Goal: Task Accomplishment & Management: Complete application form

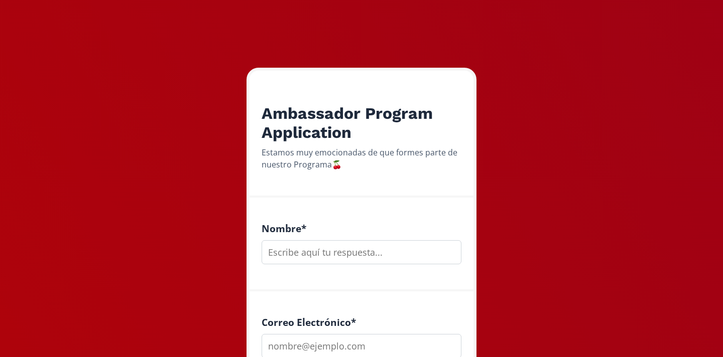
scroll to position [100, 0]
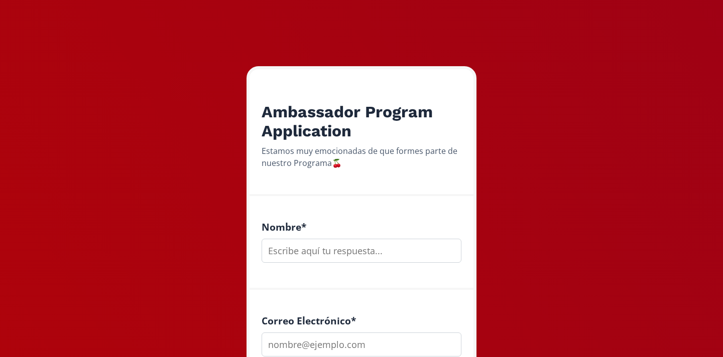
click at [308, 254] on input "text" at bounding box center [361, 251] width 200 height 24
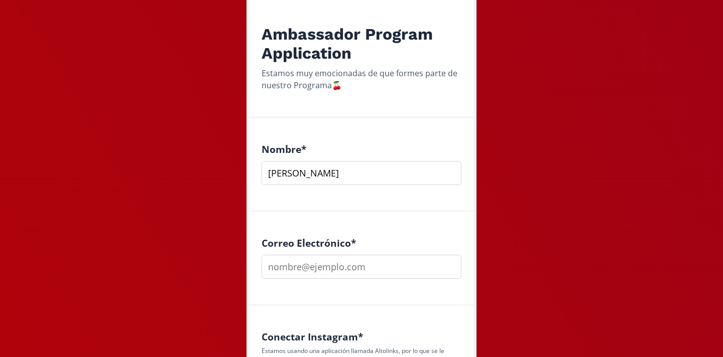
scroll to position [179, 0]
type input "[PERSON_NAME]"
click at [285, 266] on input "email" at bounding box center [361, 266] width 200 height 24
type input "[EMAIL_ADDRESS][DOMAIN_NAME]"
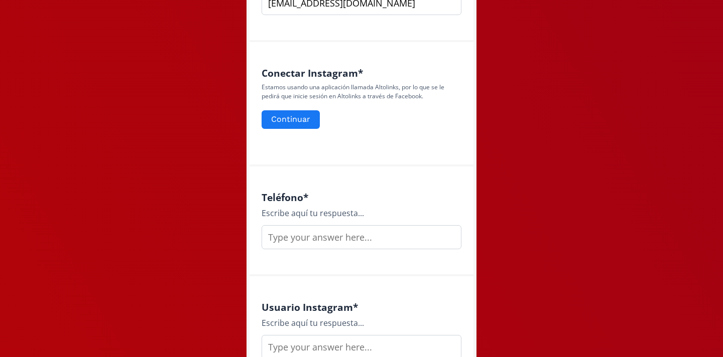
scroll to position [444, 0]
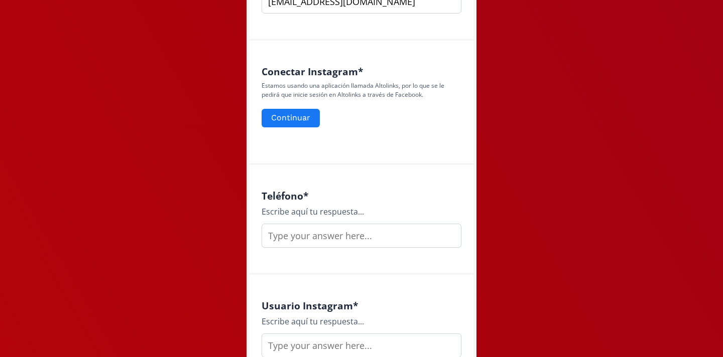
click at [309, 237] on input "text" at bounding box center [361, 236] width 200 height 24
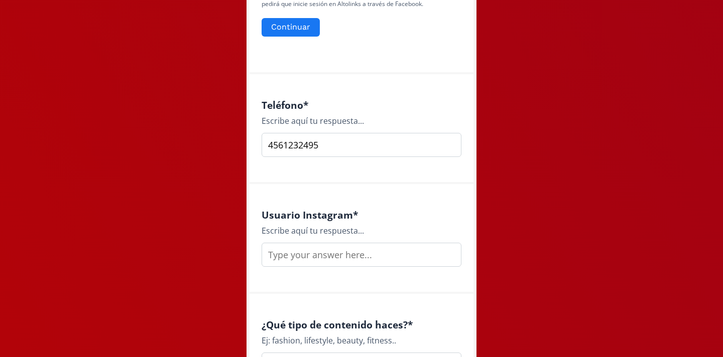
scroll to position [537, 0]
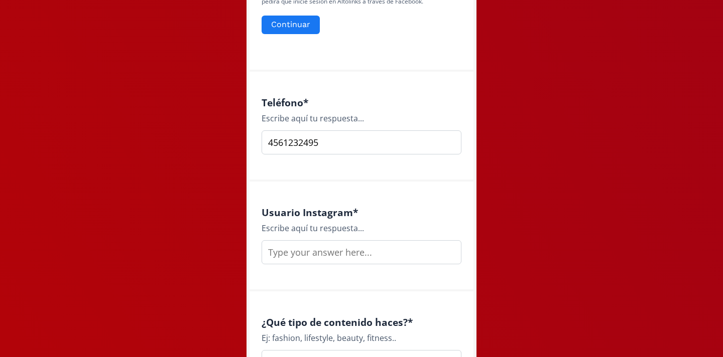
type input "4561232495"
click at [310, 256] on input "text" at bounding box center [361, 252] width 200 height 24
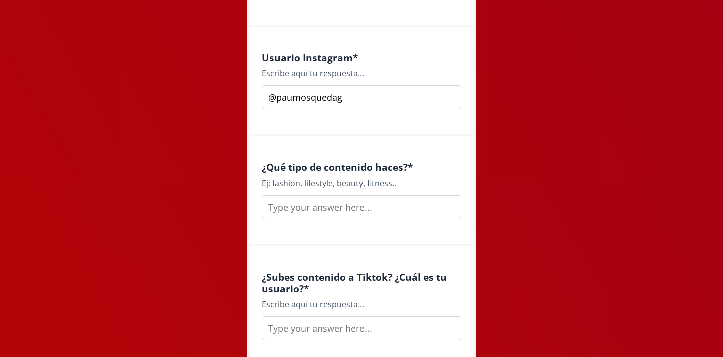
scroll to position [694, 0]
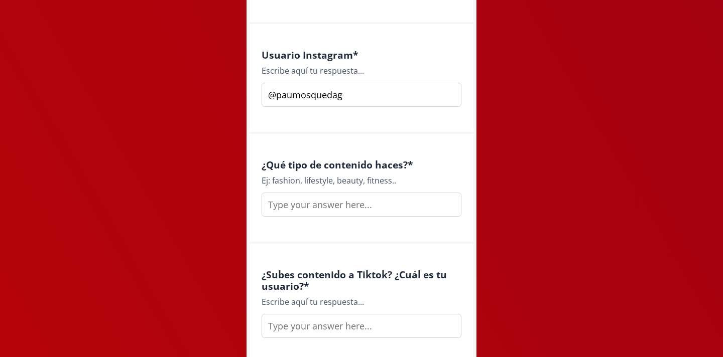
type input "@paumosquedag"
click at [347, 207] on input "text" at bounding box center [361, 205] width 200 height 24
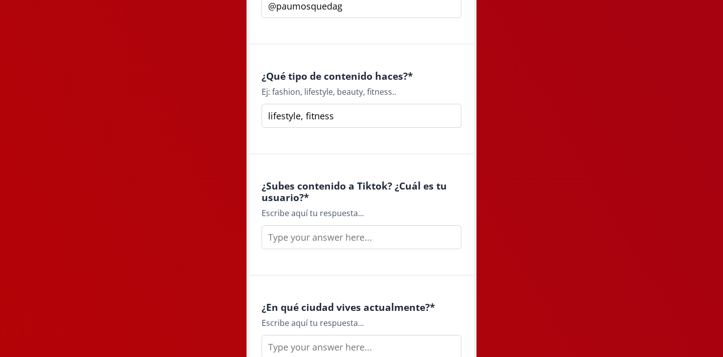
scroll to position [786, 0]
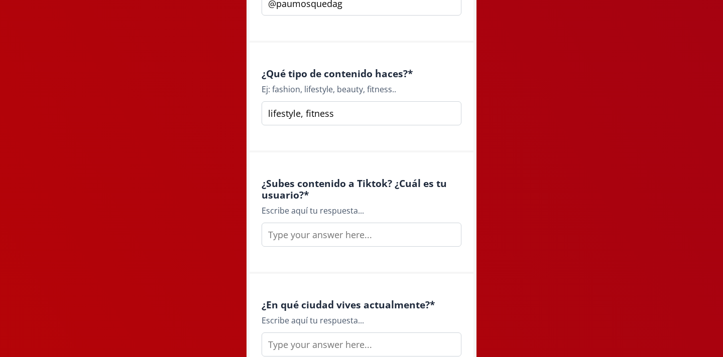
type input "lifestyle, fitness"
click at [307, 235] on input "text" at bounding box center [361, 235] width 200 height 24
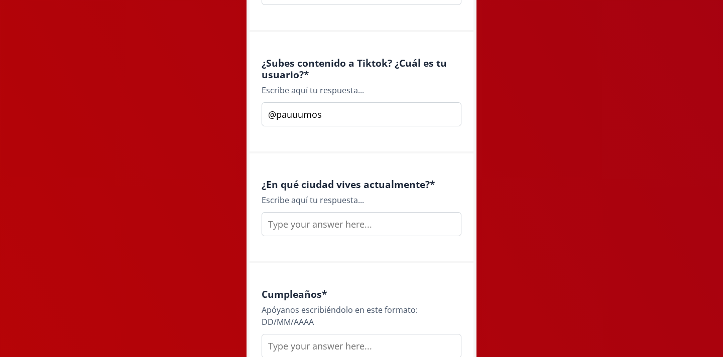
scroll to position [907, 0]
type input "@pauuumos"
click at [282, 225] on input "text" at bounding box center [361, 224] width 200 height 24
click at [282, 224] on input "[PERSON_NAME]" at bounding box center [361, 224] width 200 height 24
type input "n"
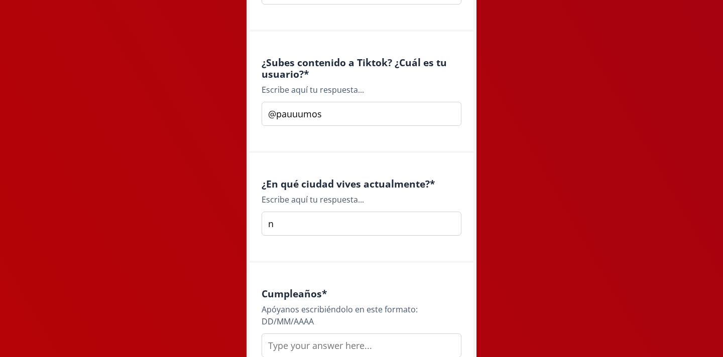
click at [291, 225] on input "n" at bounding box center [361, 224] width 200 height 24
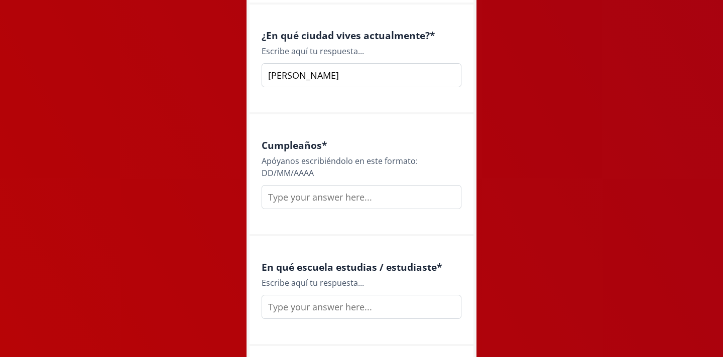
scroll to position [1056, 0]
type input "[PERSON_NAME]"
click at [288, 200] on input "text" at bounding box center [361, 196] width 200 height 24
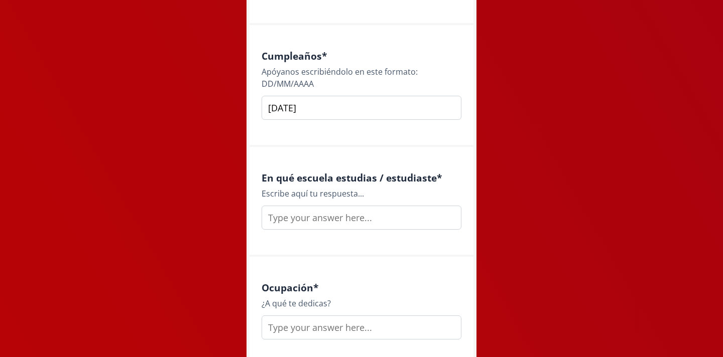
scroll to position [1145, 0]
type input "[DATE]"
click at [307, 223] on input "text" at bounding box center [361, 217] width 200 height 24
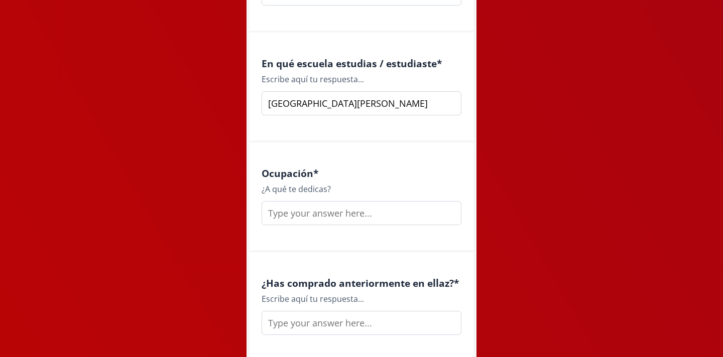
scroll to position [1262, 0]
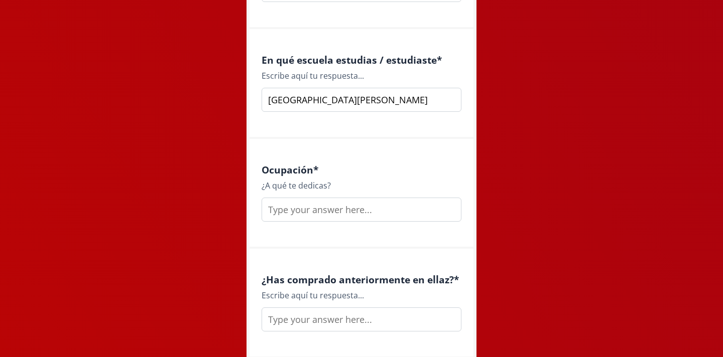
type input "[GEOGRAPHIC_DATA][PERSON_NAME]"
click at [331, 215] on input "text" at bounding box center [361, 210] width 200 height 24
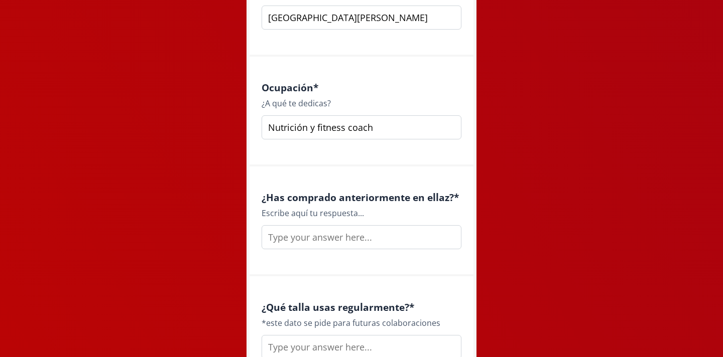
scroll to position [1345, 0]
type input "Nutrición y fitness coach"
click at [332, 242] on input "text" at bounding box center [361, 237] width 200 height 24
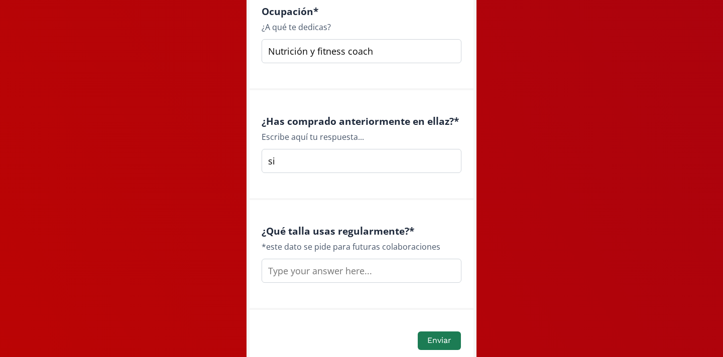
scroll to position [1425, 0]
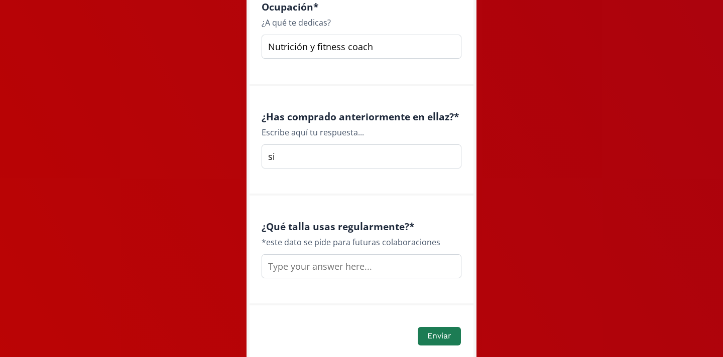
type input "si"
click at [306, 266] on input "text" at bounding box center [361, 266] width 200 height 24
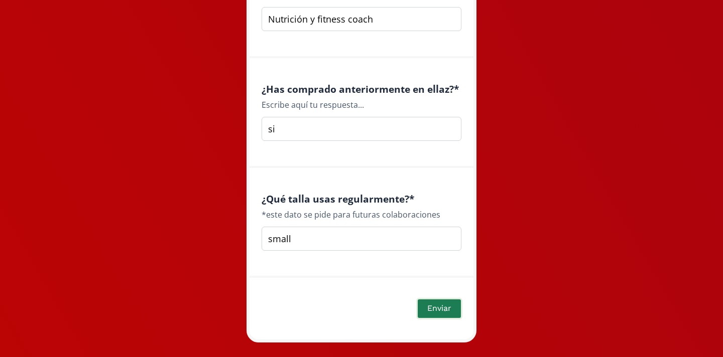
type input "small"
click at [432, 312] on button "Enviar" at bounding box center [439, 309] width 46 height 22
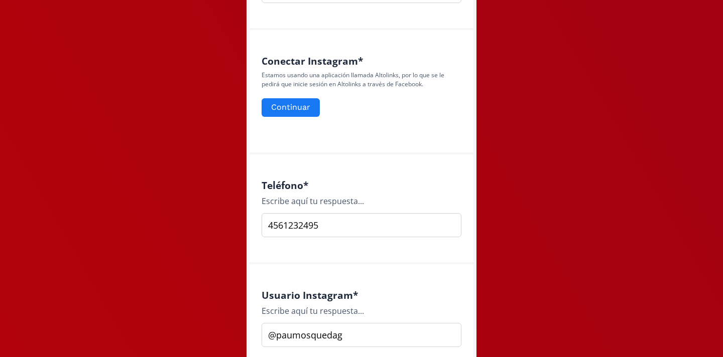
scroll to position [396, 0]
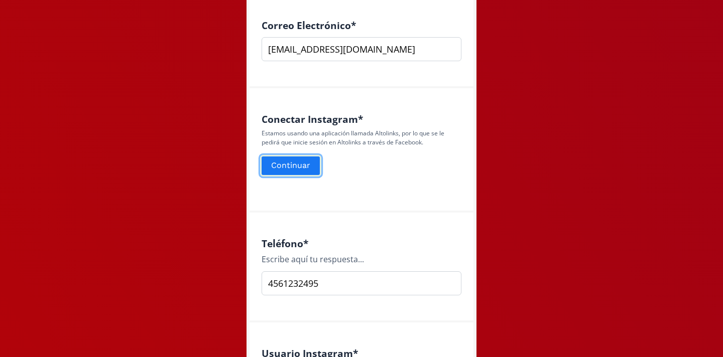
click at [291, 162] on button "Continuar" at bounding box center [290, 166] width 61 height 22
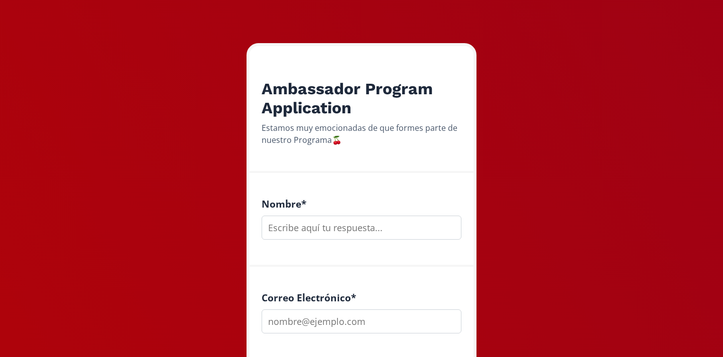
scroll to position [135, 0]
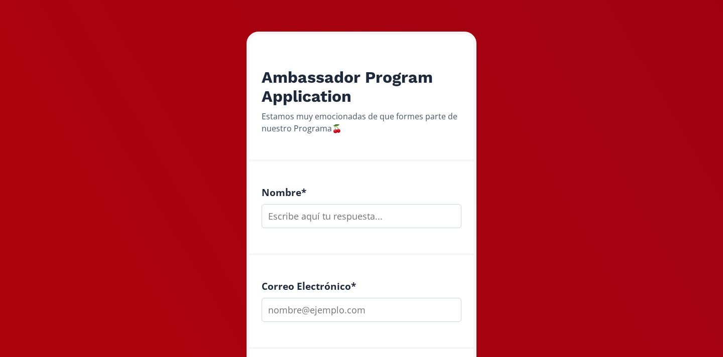
click at [381, 217] on input "text" at bounding box center [361, 216] width 200 height 24
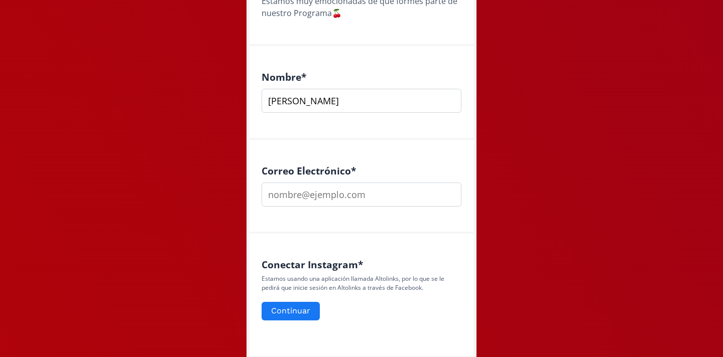
scroll to position [258, 0]
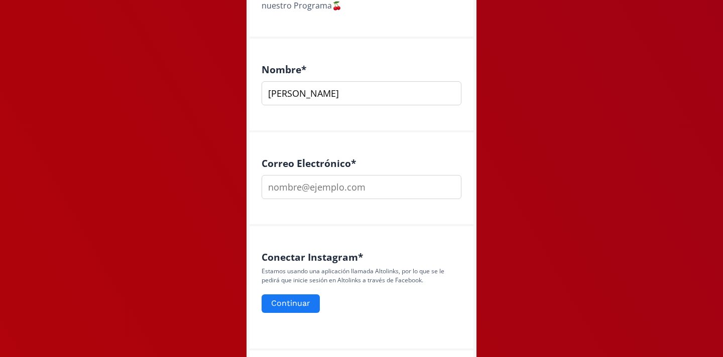
type input "[PERSON_NAME]"
click at [349, 185] on input "email" at bounding box center [361, 187] width 200 height 24
type input "[EMAIL_ADDRESS][DOMAIN_NAME]"
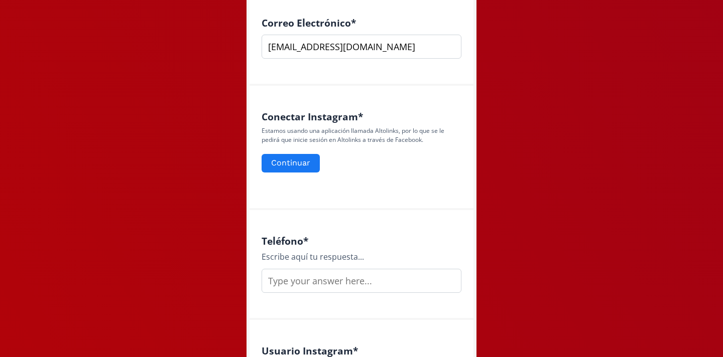
scroll to position [421, 0]
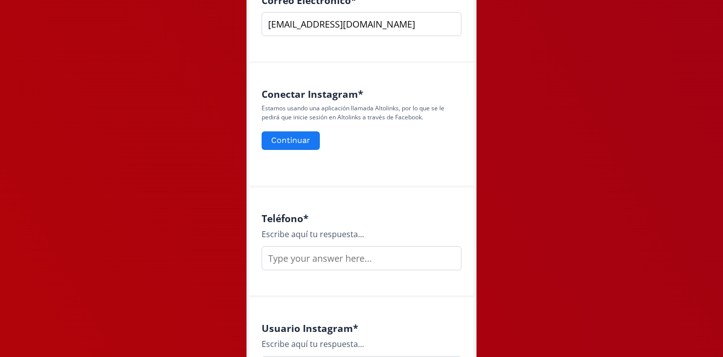
click at [339, 266] on input "text" at bounding box center [361, 258] width 200 height 24
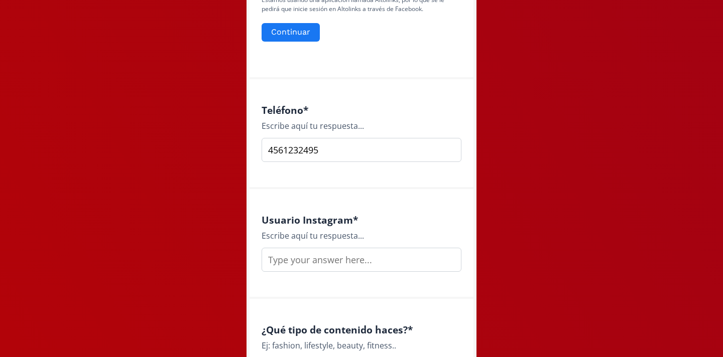
scroll to position [530, 0]
type input "4561232495"
click at [304, 256] on input "text" at bounding box center [361, 259] width 200 height 24
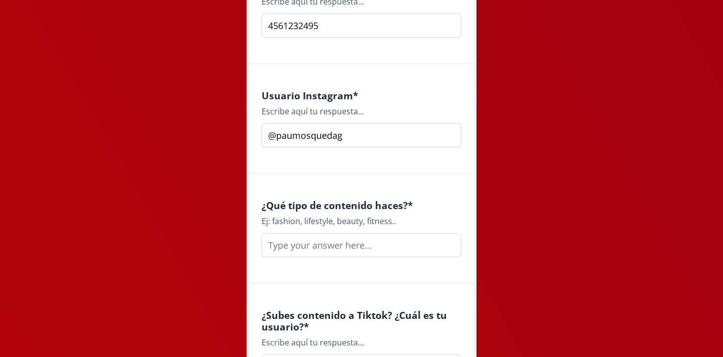
scroll to position [656, 0]
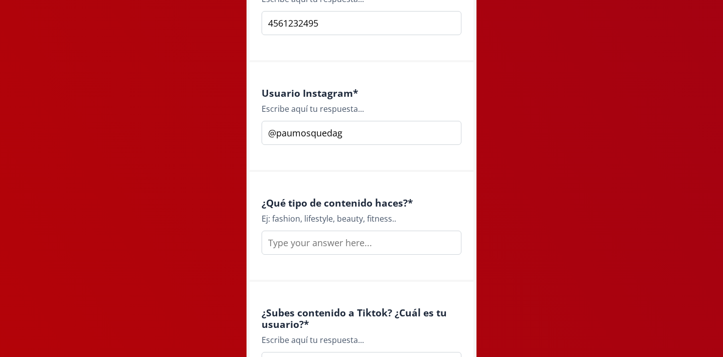
type input "@paumosquedag"
click at [286, 240] on input "text" at bounding box center [361, 243] width 200 height 24
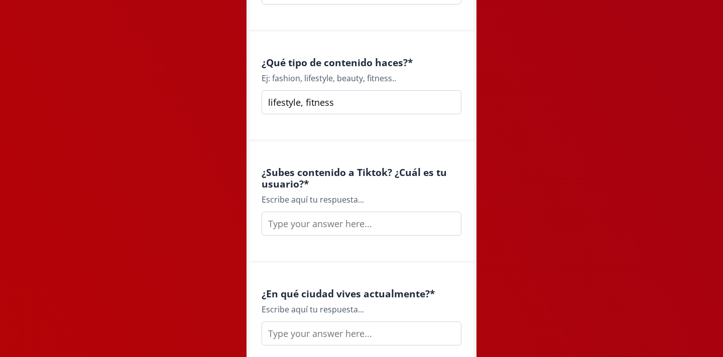
scroll to position [808, 0]
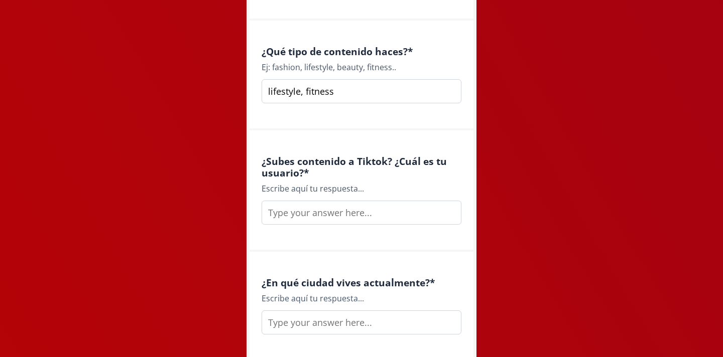
type input "lifestyle, fitness"
click at [290, 215] on input "text" at bounding box center [361, 213] width 200 height 24
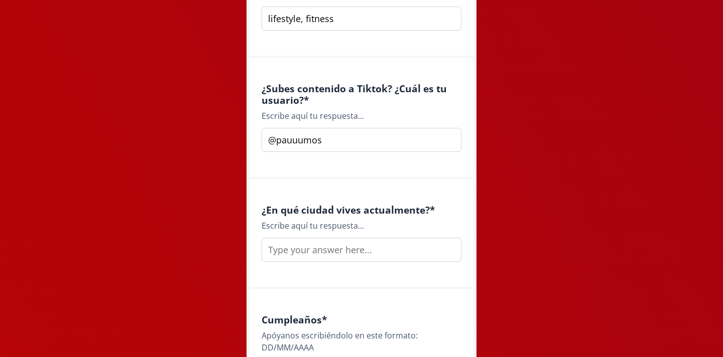
scroll to position [907, 0]
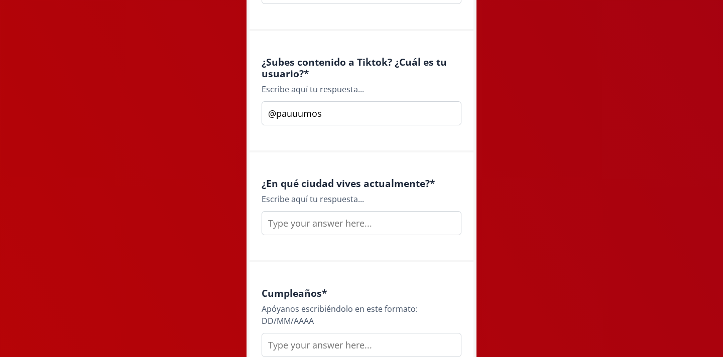
type input "@pauuumos"
click at [289, 223] on input "text" at bounding box center [361, 223] width 200 height 24
type input "l"
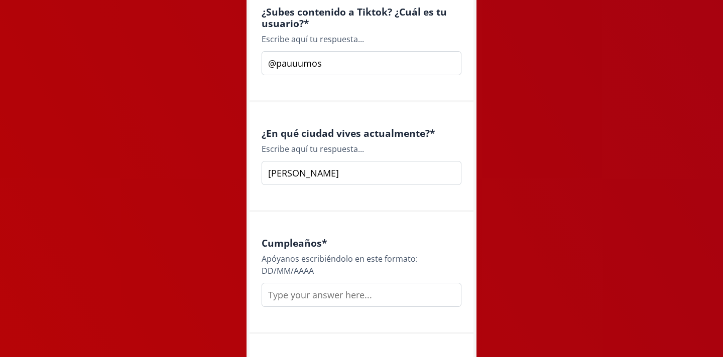
scroll to position [1018, 0]
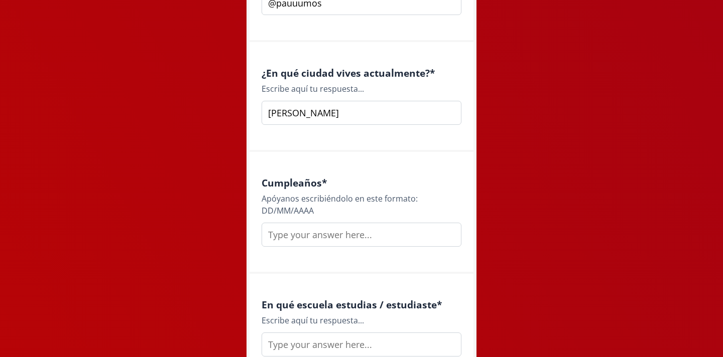
type input "[PERSON_NAME]"
click at [289, 235] on input "text" at bounding box center [361, 235] width 200 height 24
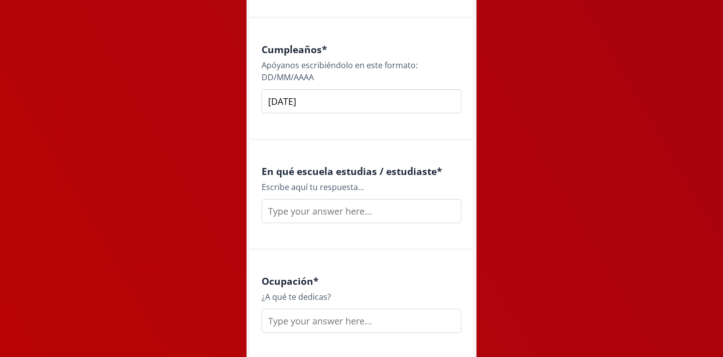
scroll to position [1152, 0]
type input "[DATE]"
click at [294, 209] on input "text" at bounding box center [361, 211] width 200 height 24
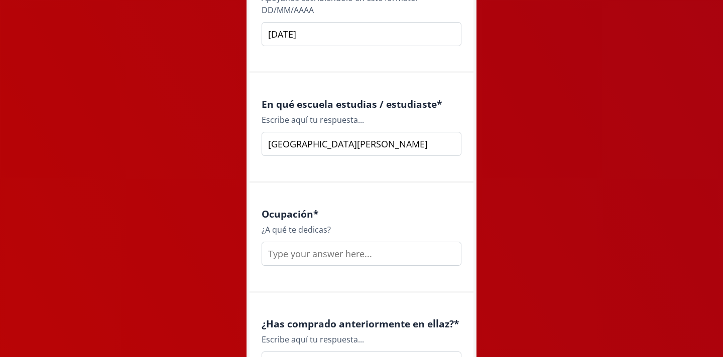
scroll to position [1243, 0]
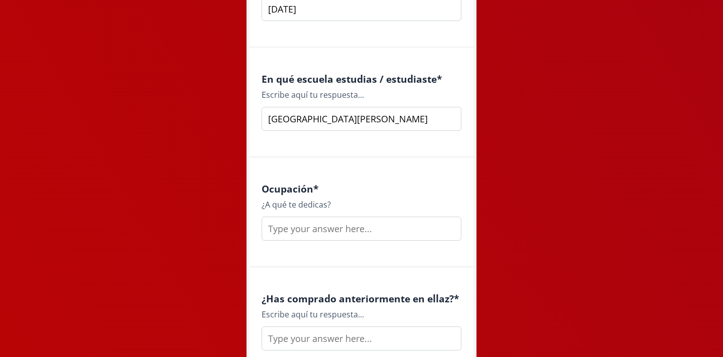
type input "[GEOGRAPHIC_DATA][PERSON_NAME]"
click at [285, 234] on input "text" at bounding box center [361, 229] width 200 height 24
type input "nutricion y fitness coach"
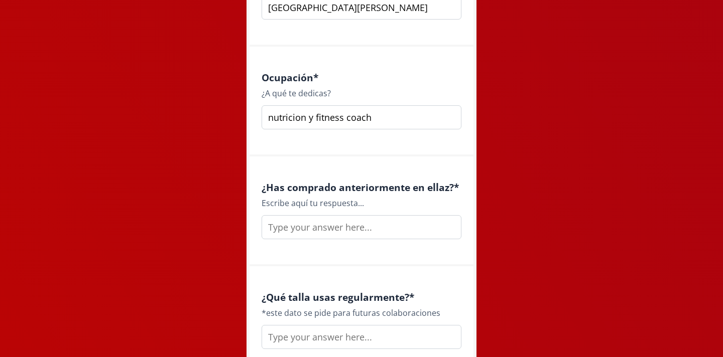
scroll to position [1363, 0]
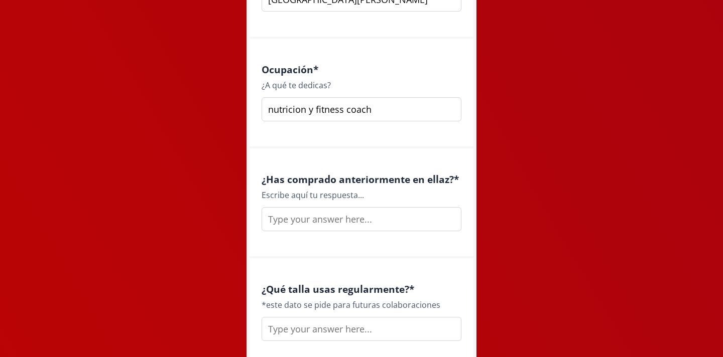
click at [358, 217] on input "text" at bounding box center [361, 219] width 200 height 24
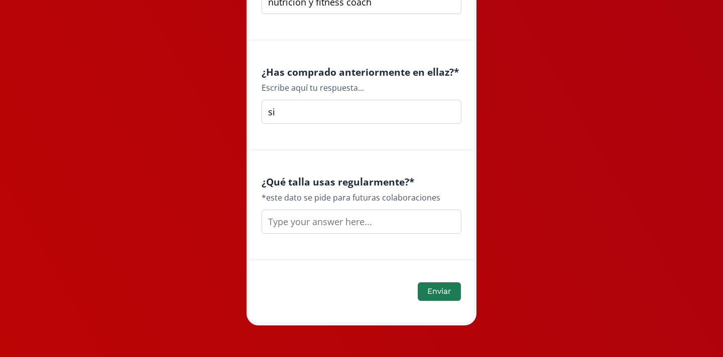
scroll to position [1470, 0]
type input "si"
click at [336, 226] on input "text" at bounding box center [361, 222] width 200 height 24
type input "c"
type input "S"
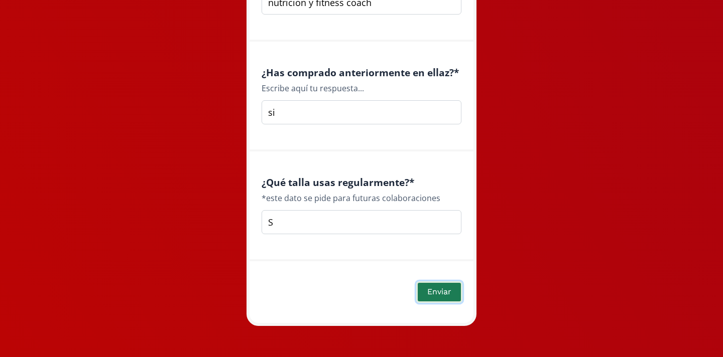
click at [453, 288] on button "Enviar" at bounding box center [439, 292] width 46 height 22
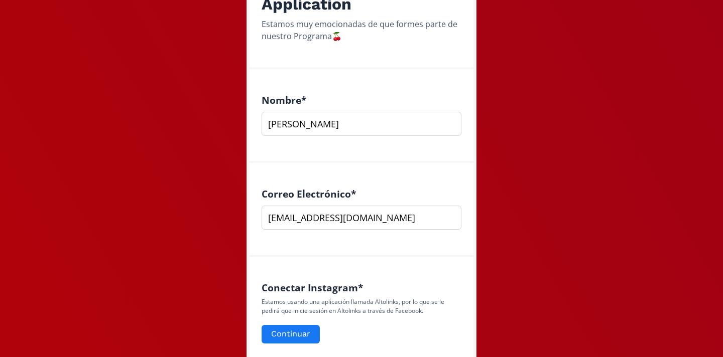
scroll to position [227, 0]
click at [422, 217] on input "[EMAIL_ADDRESS][DOMAIN_NAME]" at bounding box center [361, 218] width 200 height 24
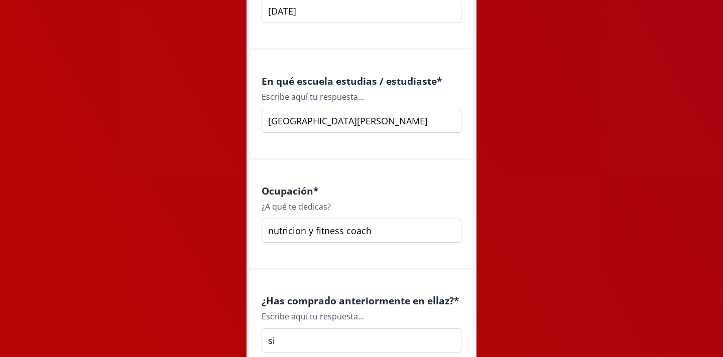
scroll to position [1474, 0]
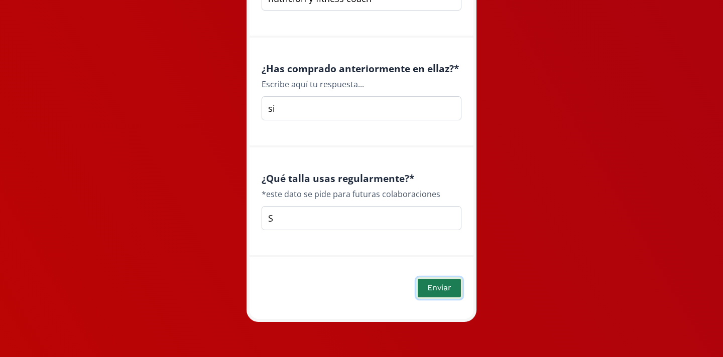
click at [435, 282] on button "Enviar" at bounding box center [439, 288] width 46 height 22
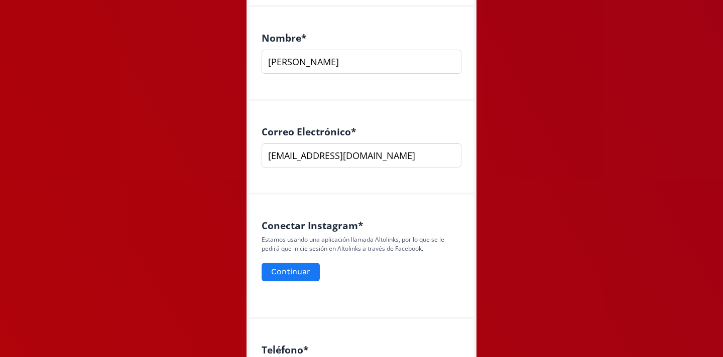
scroll to position [289, 0]
click at [419, 159] on input "[EMAIL_ADDRESS][DOMAIN_NAME]" at bounding box center [361, 157] width 200 height 24
click at [354, 272] on form "Continuar" at bounding box center [361, 273] width 200 height 22
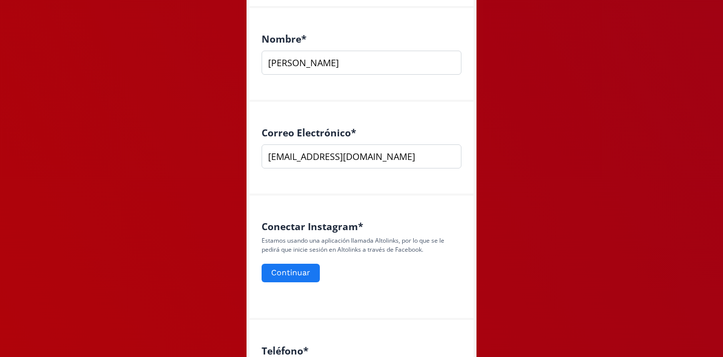
drag, startPoint x: 416, startPoint y: 156, endPoint x: 268, endPoint y: 151, distance: 148.1
click at [268, 151] on input "[EMAIL_ADDRESS][DOMAIN_NAME]" at bounding box center [361, 157] width 200 height 24
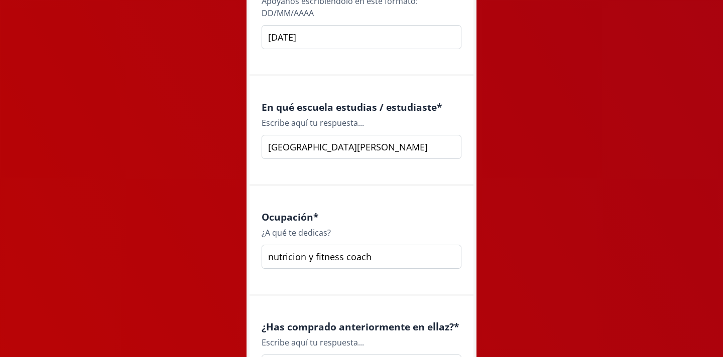
scroll to position [1474, 0]
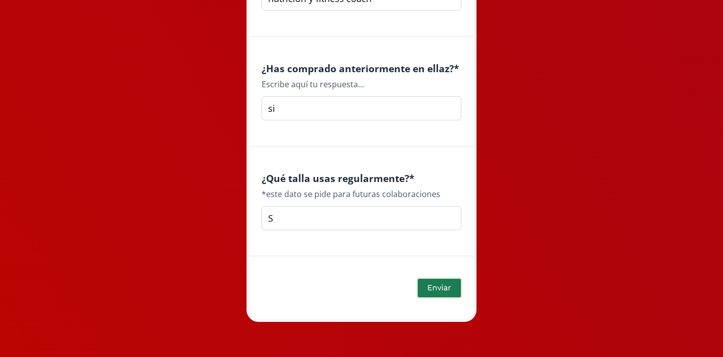
type input "pau810@icloud.com"
click at [434, 283] on button "Enviar" at bounding box center [439, 288] width 46 height 22
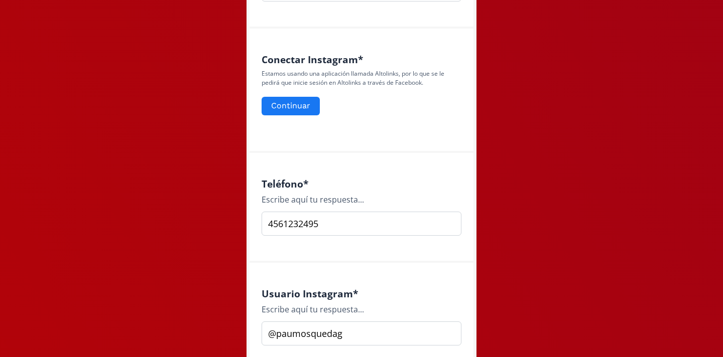
scroll to position [396, 0]
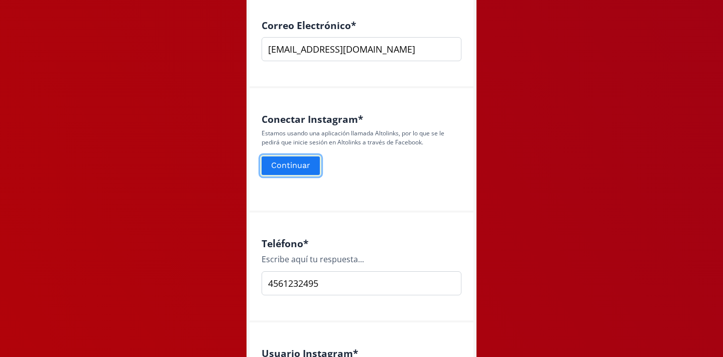
click at [301, 173] on button "Continuar" at bounding box center [290, 166] width 61 height 22
